Goal: Task Accomplishment & Management: Use online tool/utility

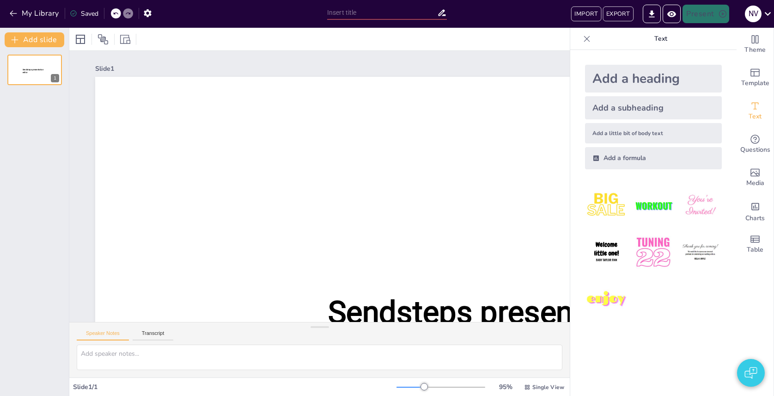
type input "New Sendsteps"
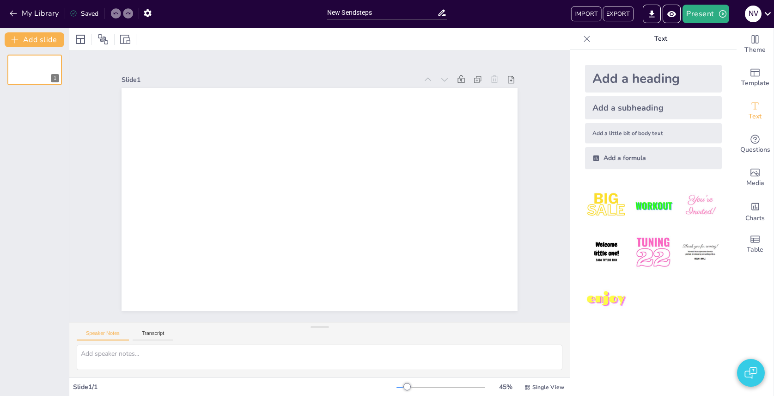
click at [653, 75] on div "Add a heading" at bounding box center [653, 79] width 137 height 28
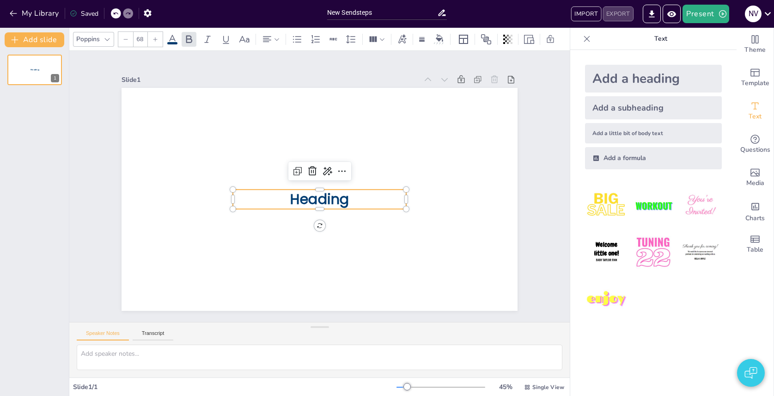
click at [623, 11] on button "EXPORT" at bounding box center [618, 13] width 31 height 15
click at [311, 199] on span "Heading" at bounding box center [319, 198] width 59 height 19
click at [168, 39] on icon at bounding box center [172, 39] width 11 height 11
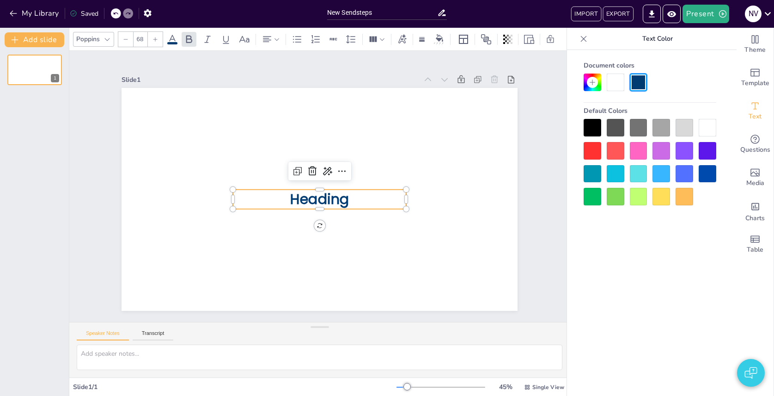
click at [681, 149] on div at bounding box center [685, 151] width 18 height 18
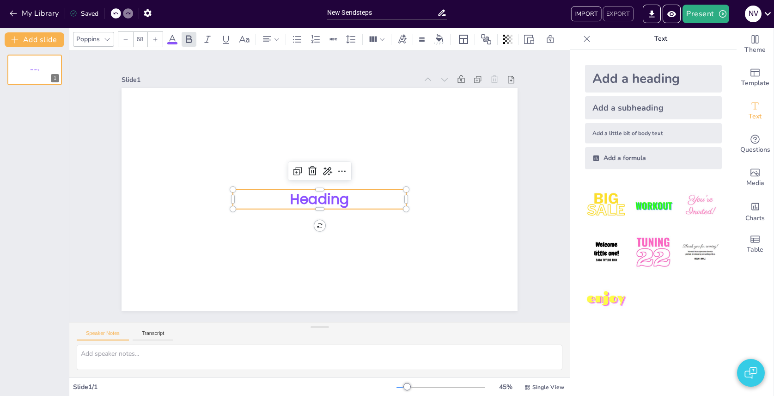
click at [610, 14] on button "EXPORT" at bounding box center [618, 13] width 31 height 15
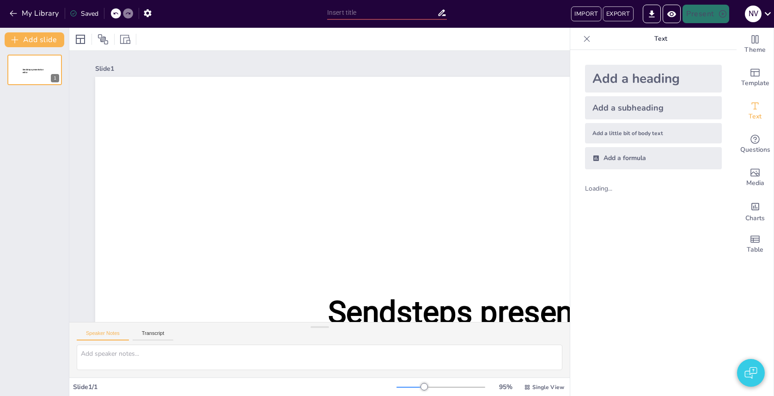
type input "New Sendsteps"
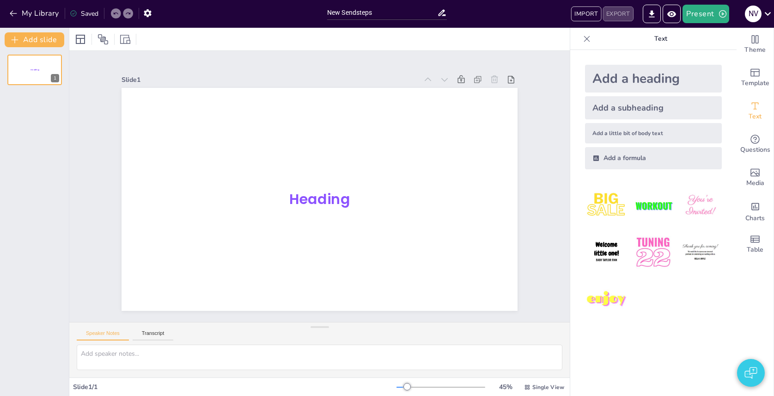
click at [621, 13] on button "EXPORT" at bounding box center [618, 13] width 31 height 15
